Goal: Task Accomplishment & Management: Use online tool/utility

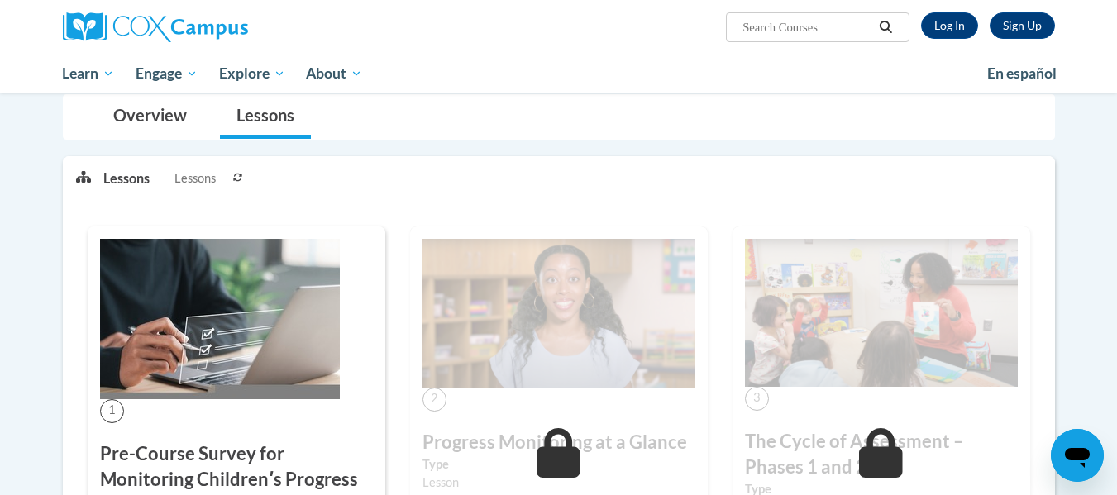
scroll to position [222, 0]
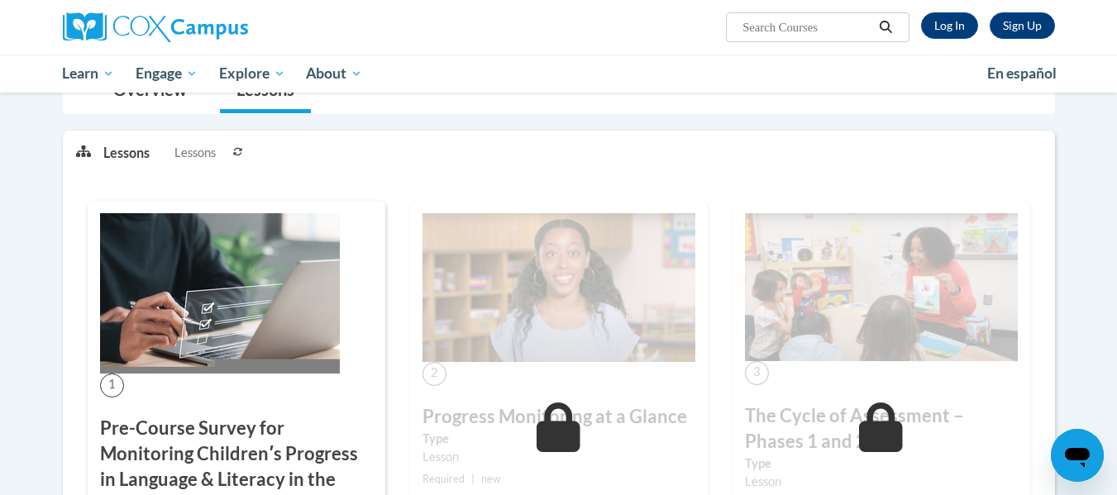
click at [267, 270] on img at bounding box center [220, 293] width 240 height 160
click at [216, 343] on img at bounding box center [220, 293] width 240 height 160
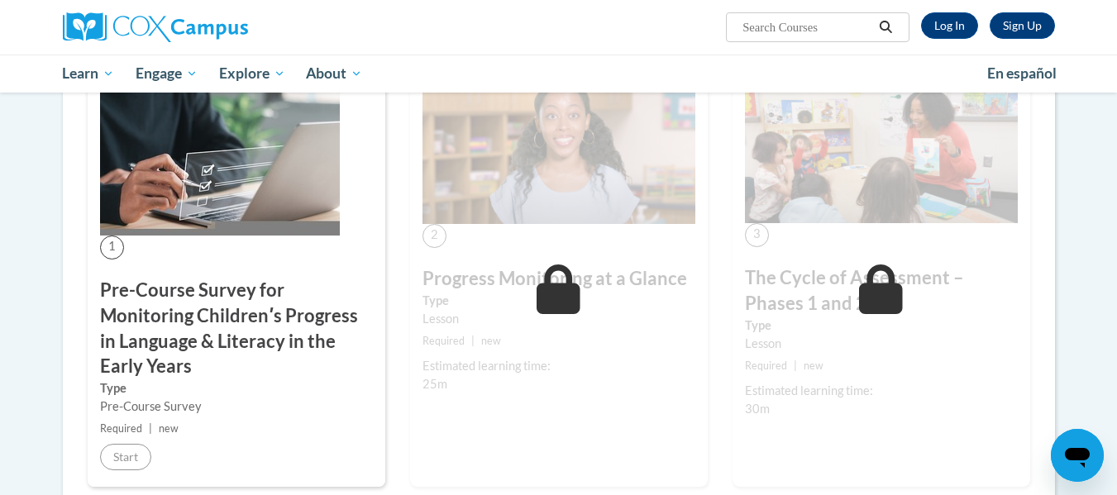
scroll to position [0, 0]
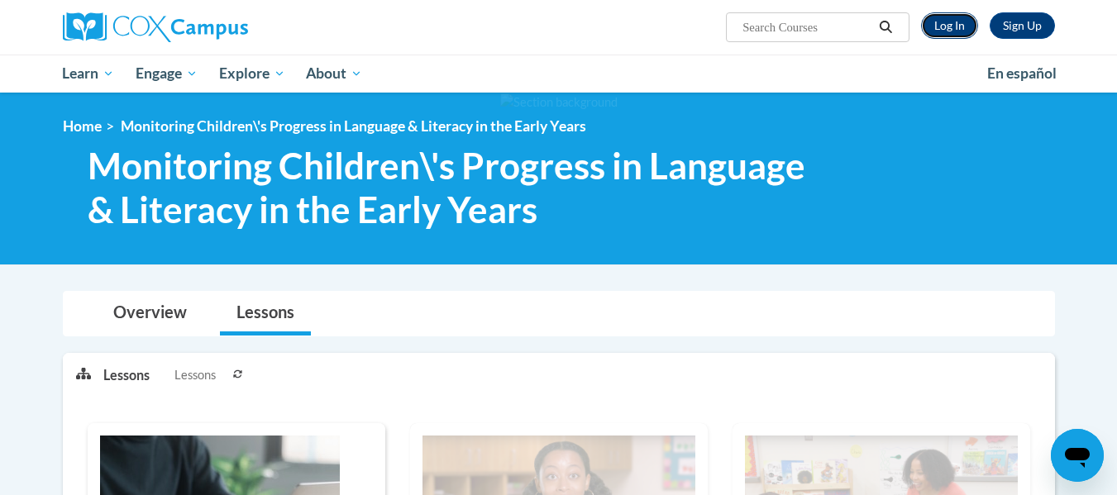
click at [961, 31] on link "Log In" at bounding box center [949, 25] width 57 height 26
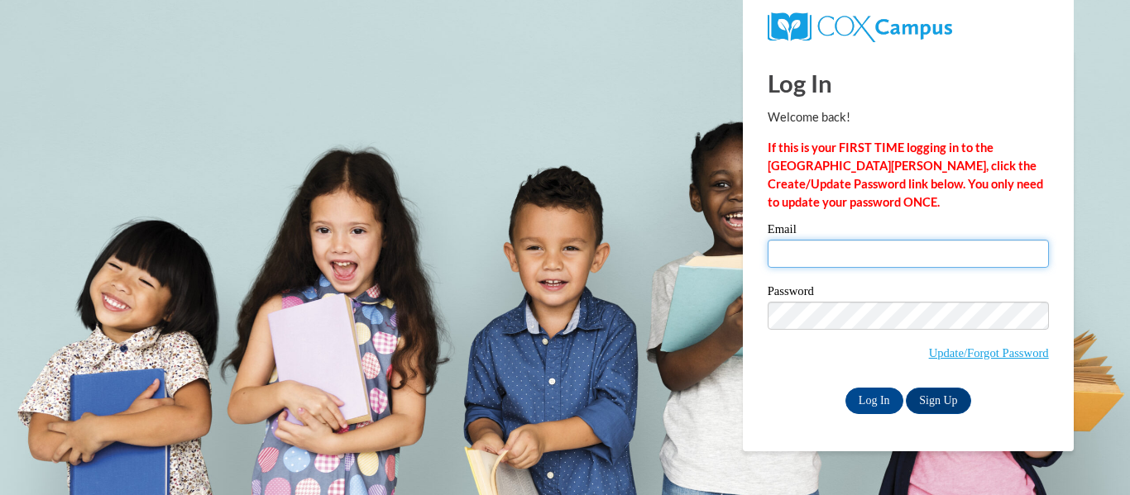
click at [876, 259] on input "Email" at bounding box center [907, 254] width 281 height 28
type input "folabanji@ivytech.edu"
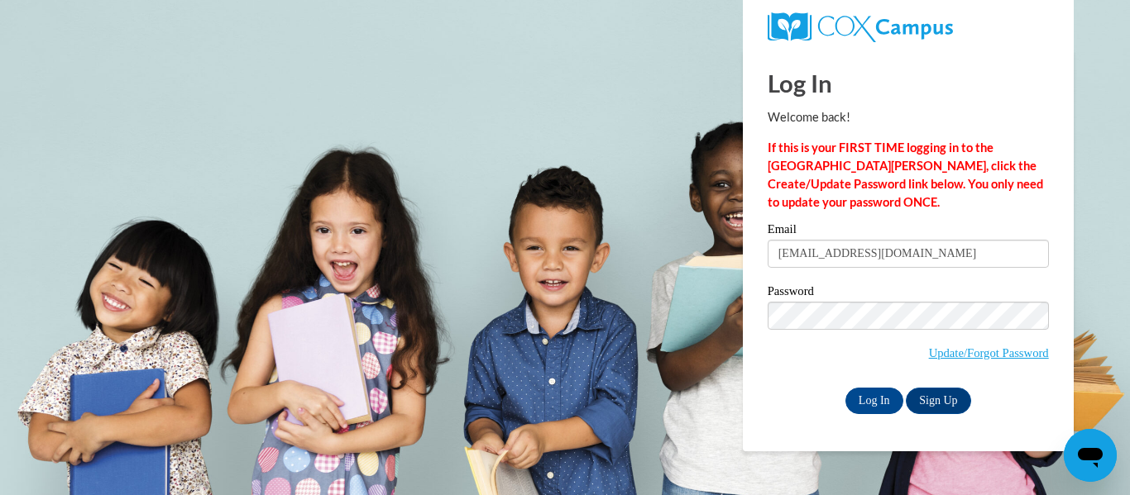
click at [915, 292] on label "Password" at bounding box center [907, 293] width 281 height 17
click at [881, 400] on input "Log In" at bounding box center [874, 401] width 58 height 26
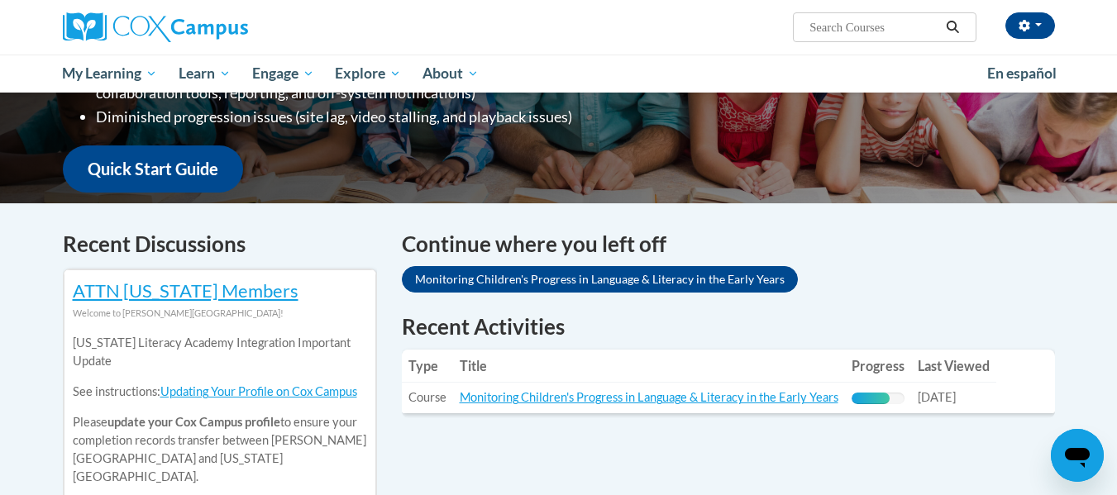
scroll to position [378, 0]
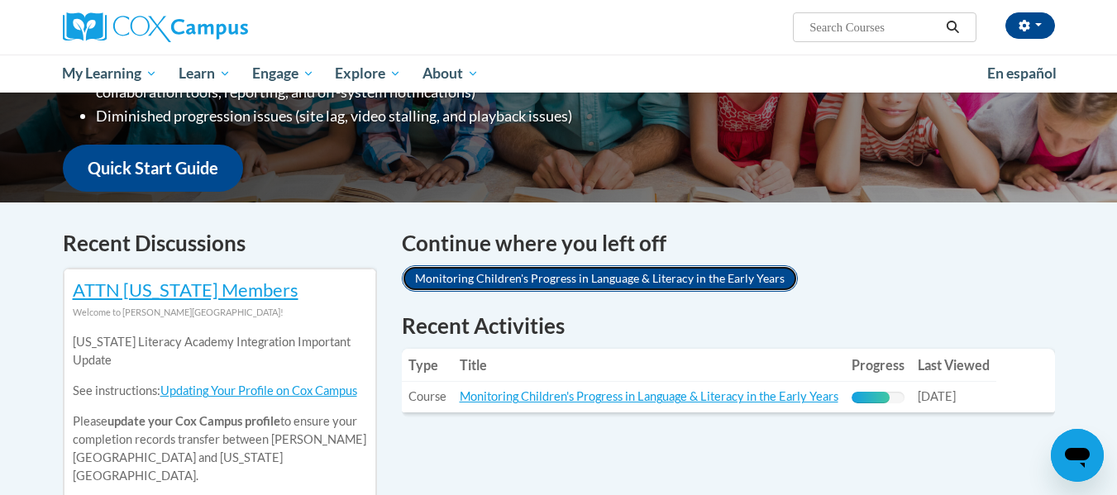
click at [632, 280] on link "Monitoring Children's Progress in Language & Literacy in the Early Years" at bounding box center [600, 278] width 396 height 26
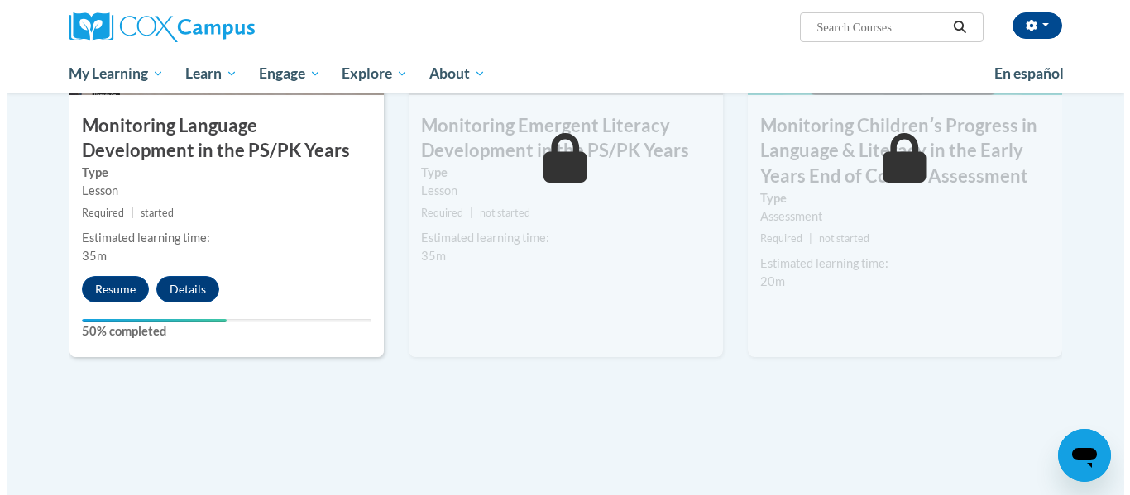
scroll to position [1480, 0]
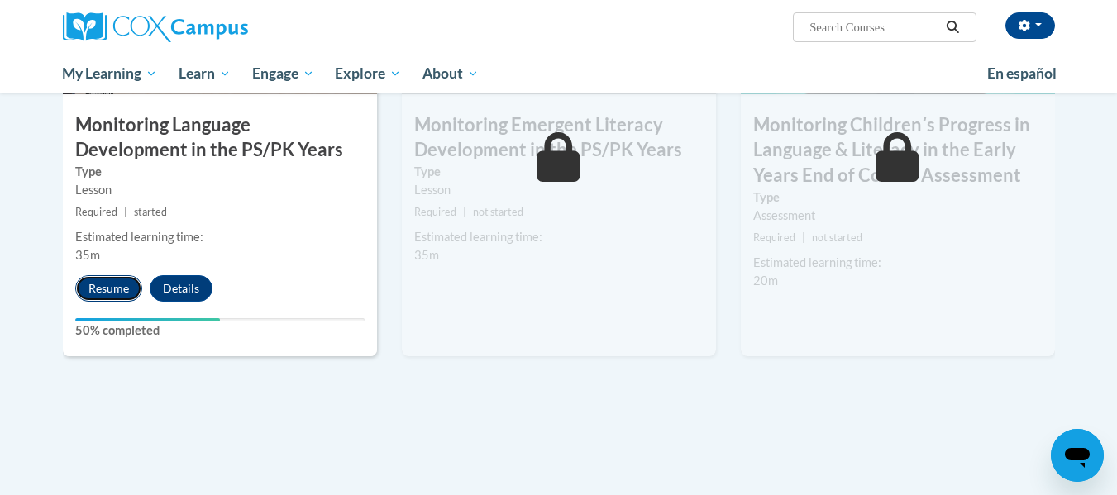
click at [114, 288] on button "Resume" at bounding box center [108, 288] width 67 height 26
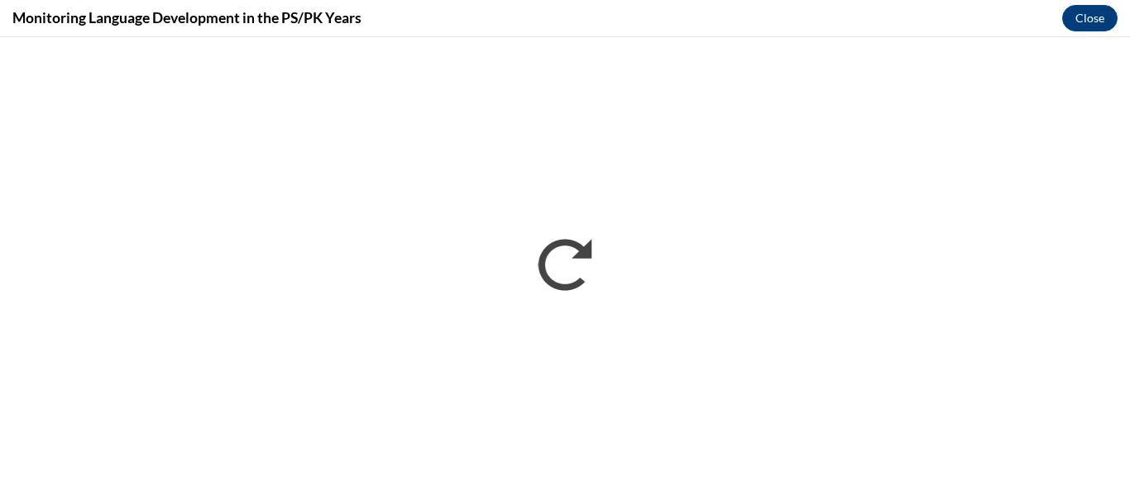
scroll to position [0, 0]
